Goal: Transaction & Acquisition: Purchase product/service

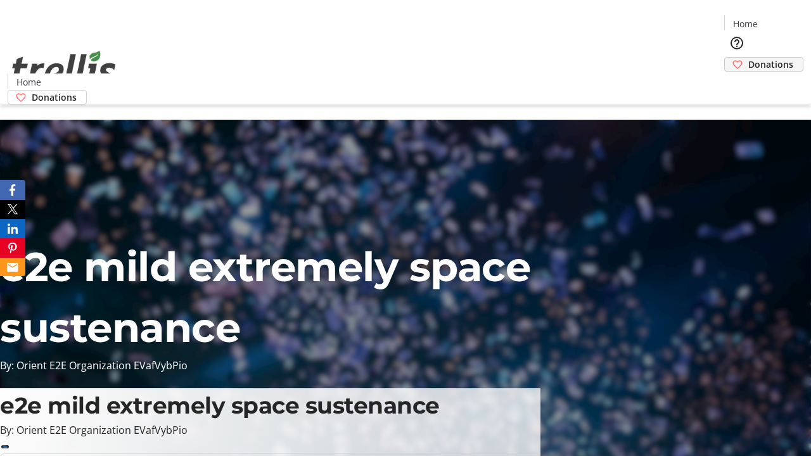
click at [749, 58] on span "Donations" at bounding box center [771, 64] width 45 height 13
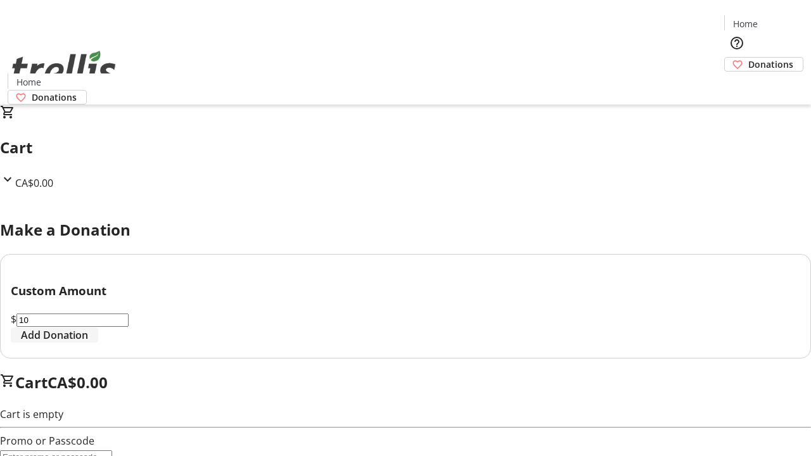
click at [88, 343] on span "Add Donation" at bounding box center [54, 335] width 67 height 15
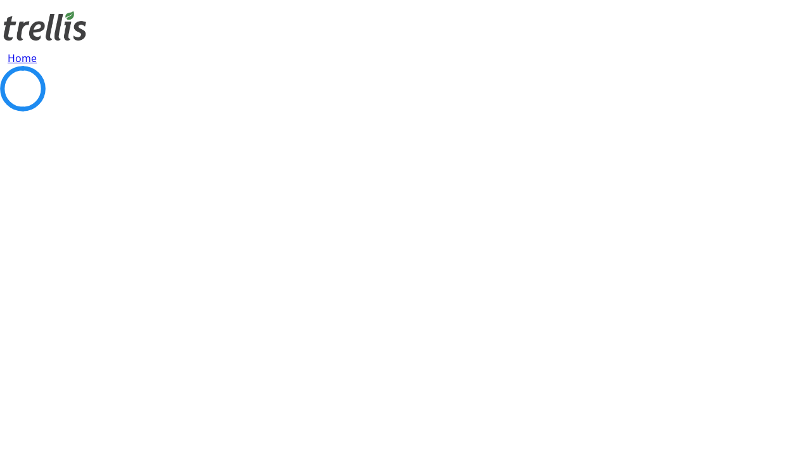
select select "CA"
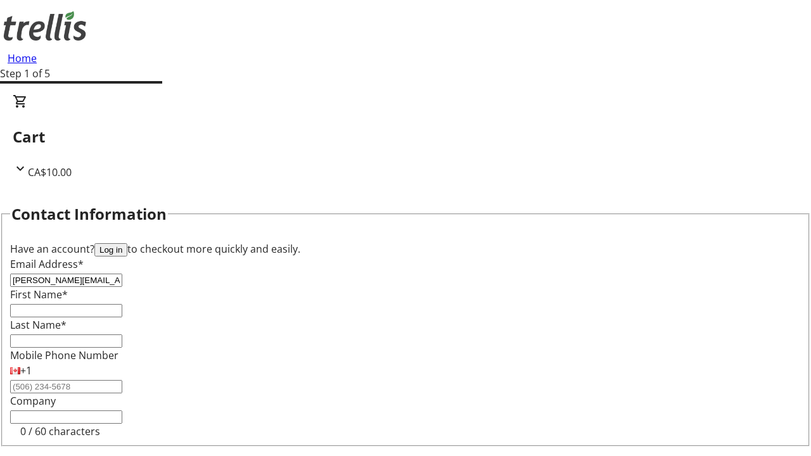
type input "[PERSON_NAME][EMAIL_ADDRESS][DOMAIN_NAME]"
type input "[PERSON_NAME]"
type input "[STREET_ADDRESS][PERSON_NAME]"
type input "Kelowna"
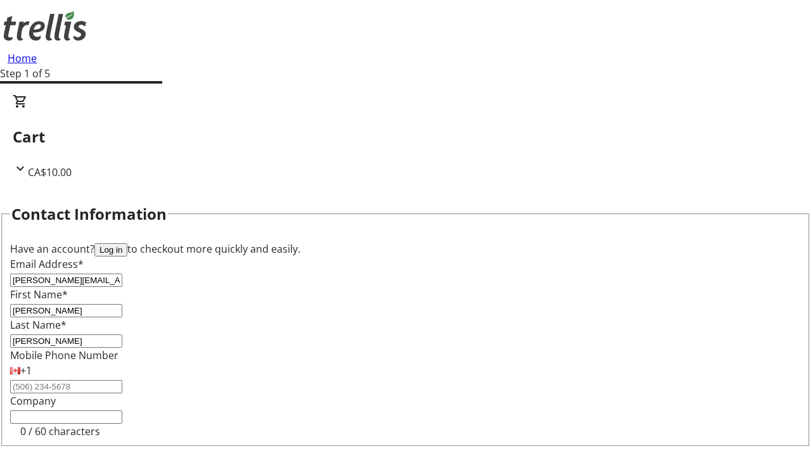
select select "BC"
type input "Kelowna"
type input "V1Y 0C2"
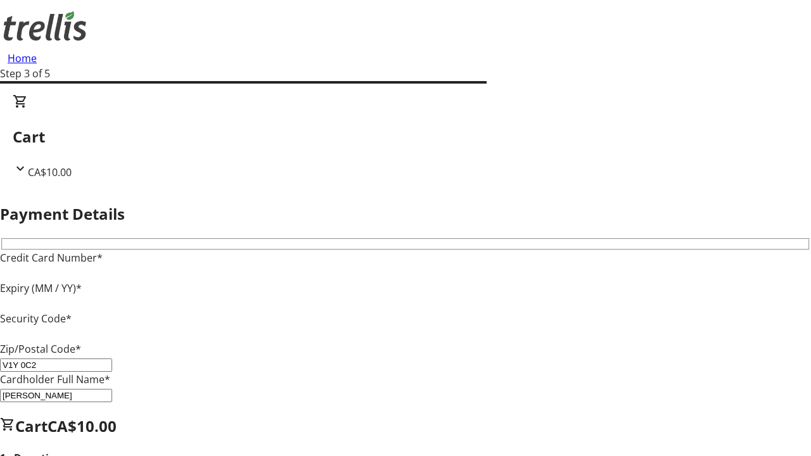
type input "V1Y 0C2"
